Goal: Navigation & Orientation: Find specific page/section

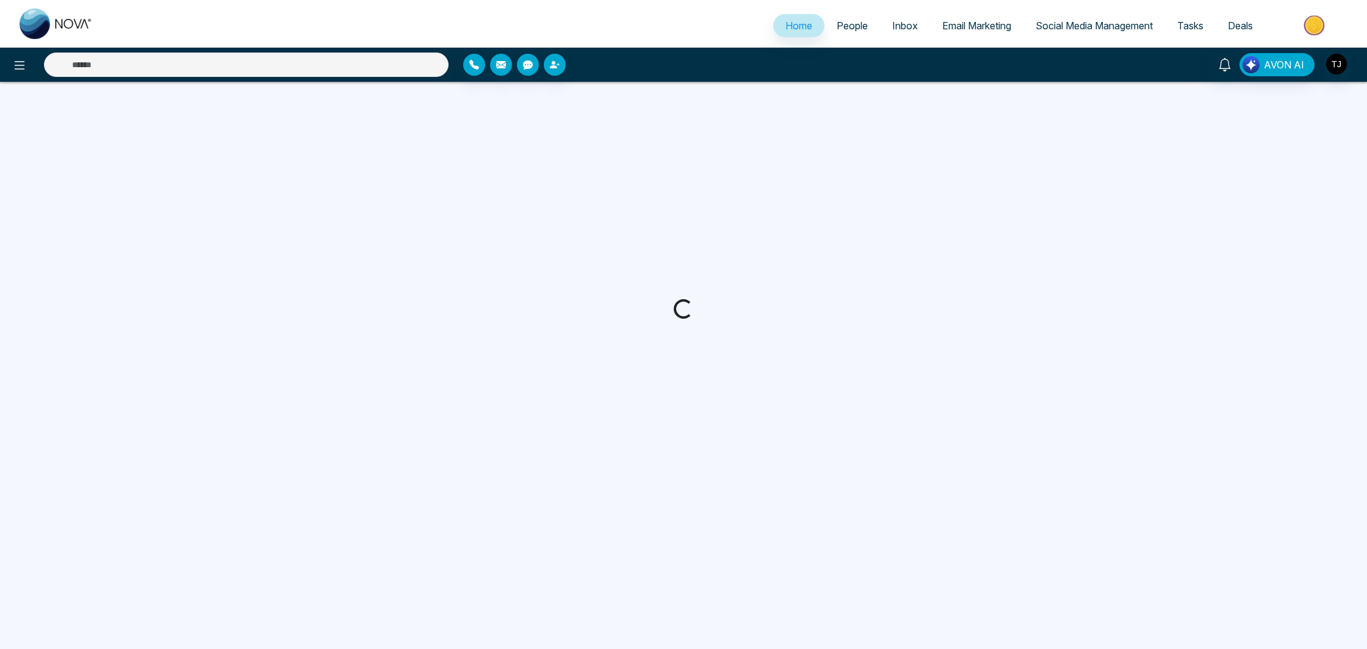
select select "*"
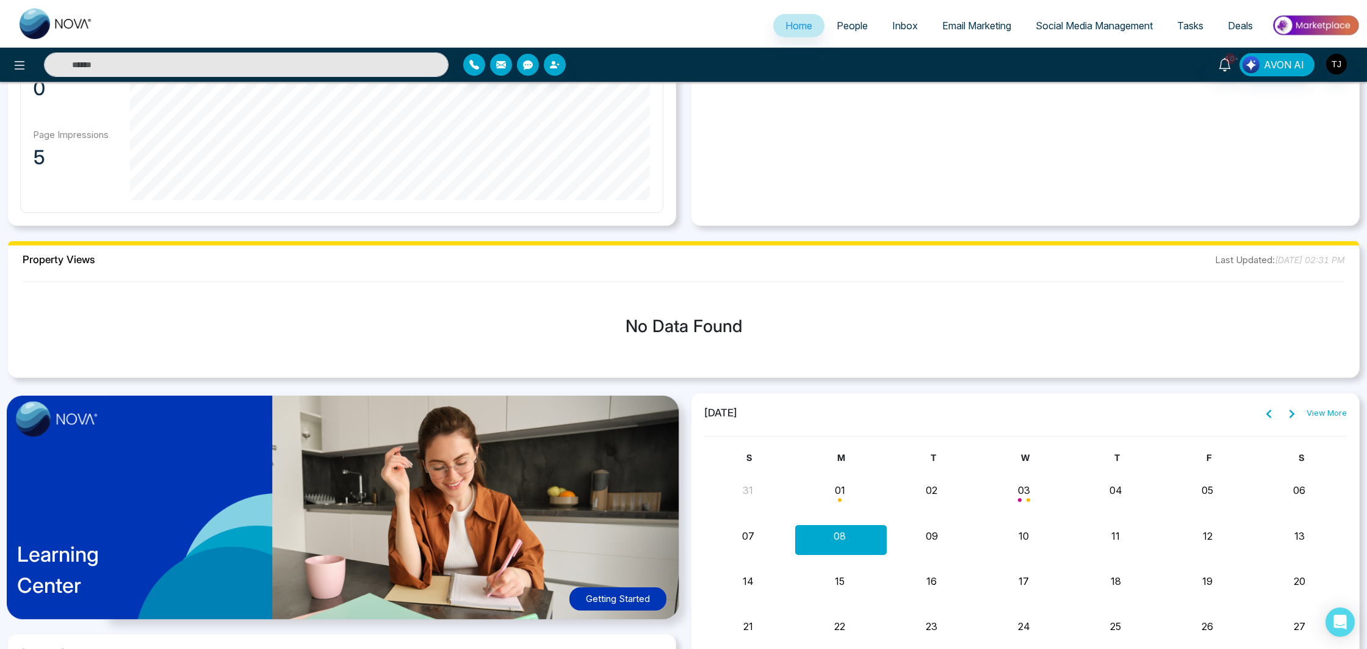
scroll to position [897, 0]
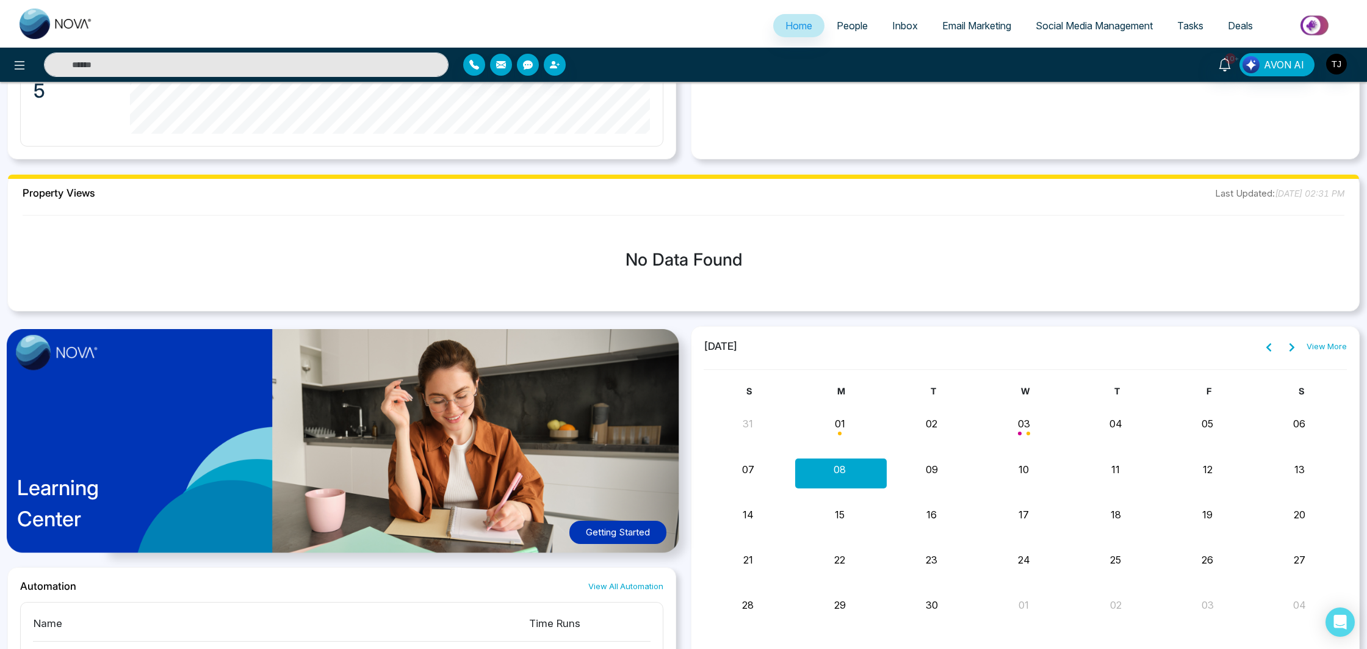
click at [844, 23] on span "People" at bounding box center [851, 26] width 31 height 12
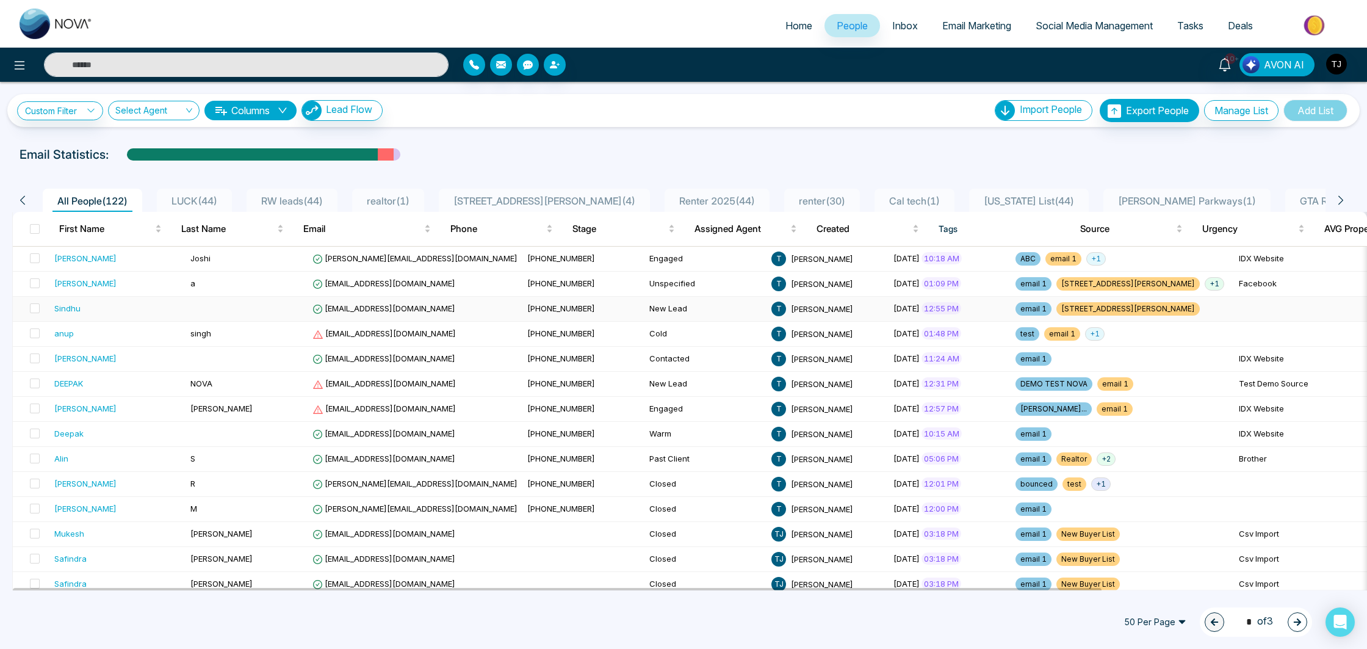
click at [363, 311] on span "[EMAIL_ADDRESS][DOMAIN_NAME]" at bounding box center [383, 308] width 143 height 10
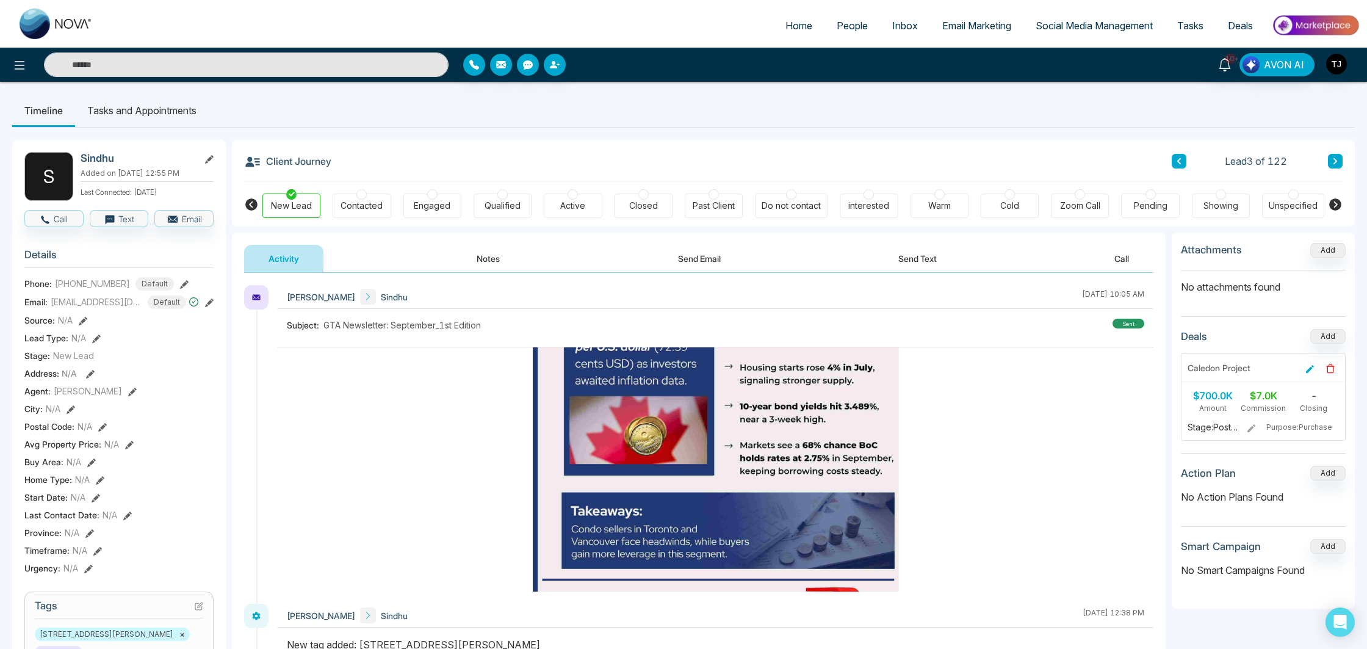
click at [949, 27] on span "Email Marketing" at bounding box center [976, 26] width 69 height 12
